Goal: Information Seeking & Learning: Learn about a topic

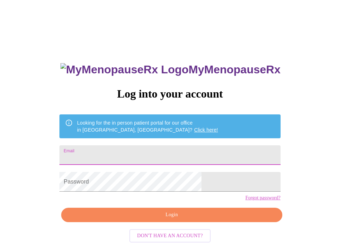
click at [154, 152] on input "Email" at bounding box center [169, 155] width 221 height 20
type input "[EMAIL_ADDRESS][PERSON_NAME][DOMAIN_NAME]"
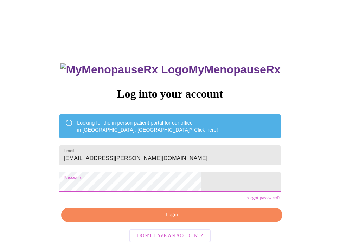
click at [242, 198] on div "MyMenopauseRx Log into your account Looking for the in person patient portal fo…" at bounding box center [169, 175] width 235 height 246
click at [219, 220] on span "Login" at bounding box center [171, 215] width 205 height 9
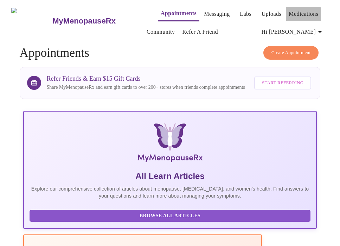
click at [296, 10] on link "Medications" at bounding box center [303, 14] width 30 height 10
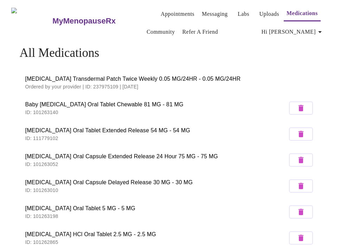
click at [136, 79] on span "Estradiol Transdermal Patch Twice Weekly 0.05 MG/24HR - 0.05 MG/24HR" at bounding box center [170, 79] width 290 height 8
drag, startPoint x: 151, startPoint y: 82, endPoint x: 20, endPoint y: 74, distance: 131.0
click at [20, 74] on li "Estradiol Transdermal Patch Twice Weekly 0.05 MG/24HR - 0.05 MG/24HR Ordered by…" at bounding box center [170, 82] width 301 height 25
copy div "Estradiol Transdermal Patch Twice Weekly 0.05 MG/24HR - 0.05 MG/24HR Ordered by…"
click at [176, 71] on li "Estradiol Transdermal Patch Twice Weekly 0.05 MG/24HR - 0.05 MG/24HR Ordered by…" at bounding box center [170, 82] width 301 height 25
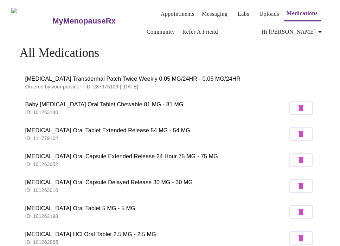
click at [187, 76] on span "Estradiol Transdermal Patch Twice Weekly 0.05 MG/24HR - 0.05 MG/24HR" at bounding box center [170, 79] width 290 height 8
